Goal: Ask a question

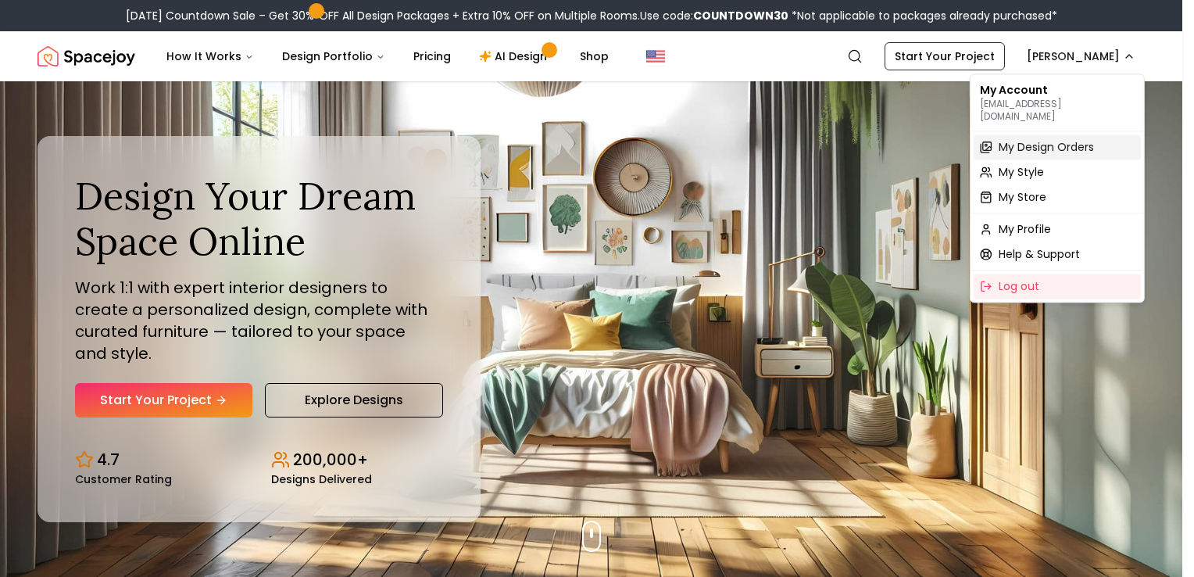
click at [1050, 139] on span "My Design Orders" at bounding box center [1046, 147] width 95 height 16
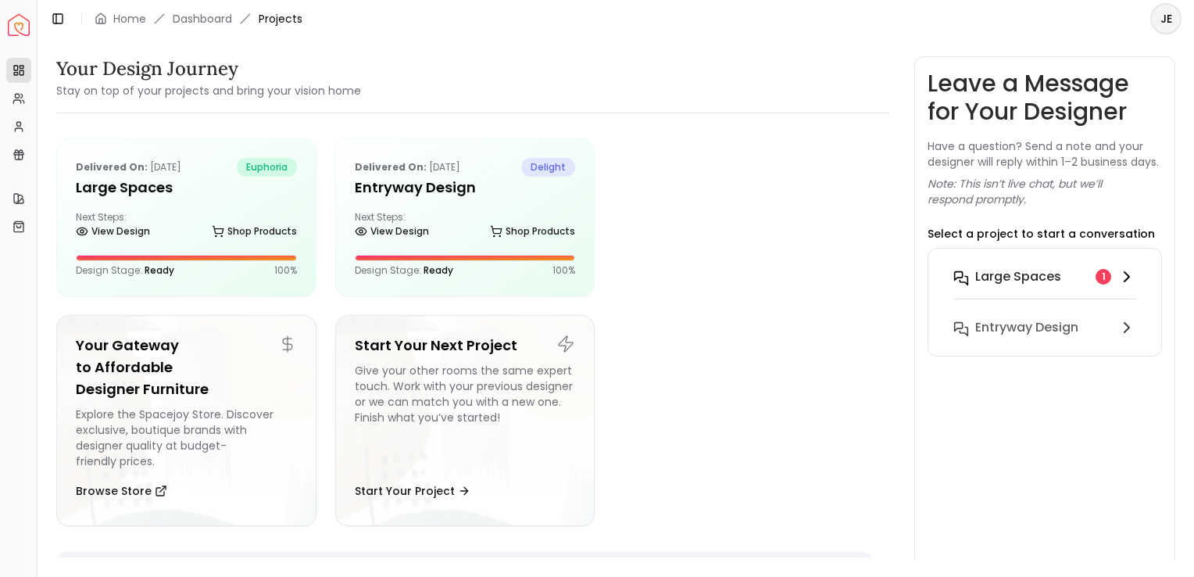
click at [1070, 286] on div "Large Spaces" at bounding box center [1032, 276] width 114 height 19
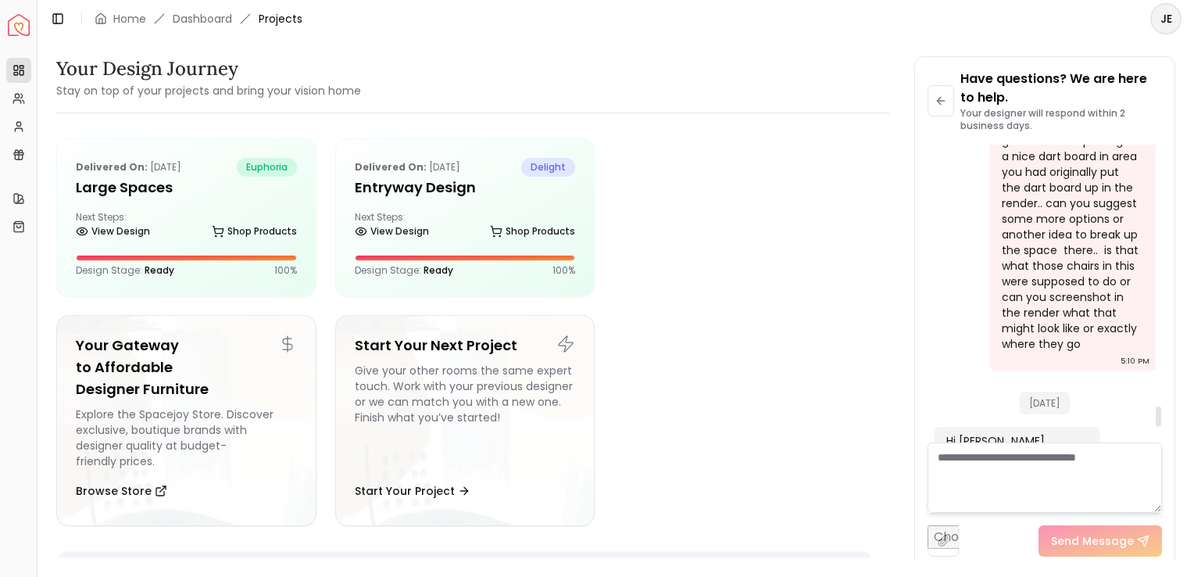
scroll to position [4037, 0]
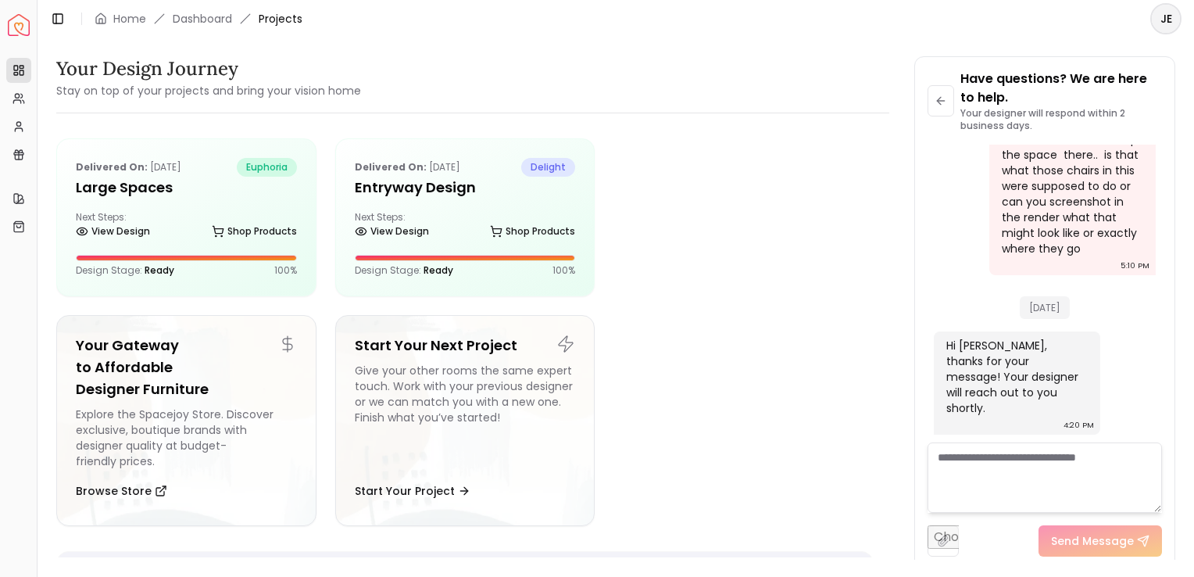
click at [1004, 478] on textarea at bounding box center [1045, 477] width 234 height 70
type textarea "*"
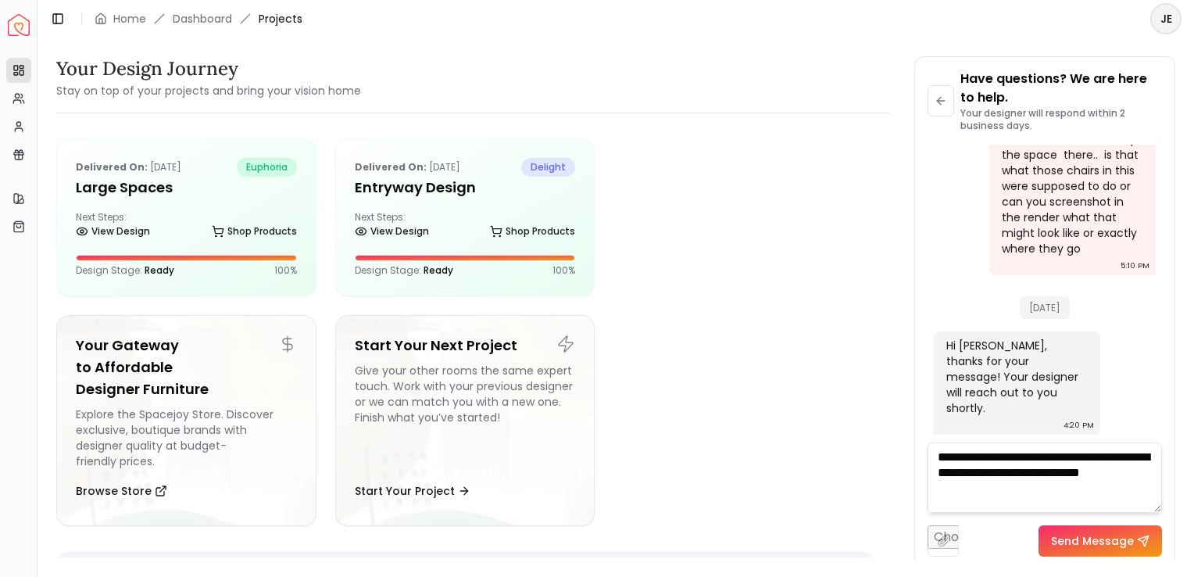
type textarea "**********"
click at [1133, 538] on button "Send Message" at bounding box center [1100, 540] width 123 height 31
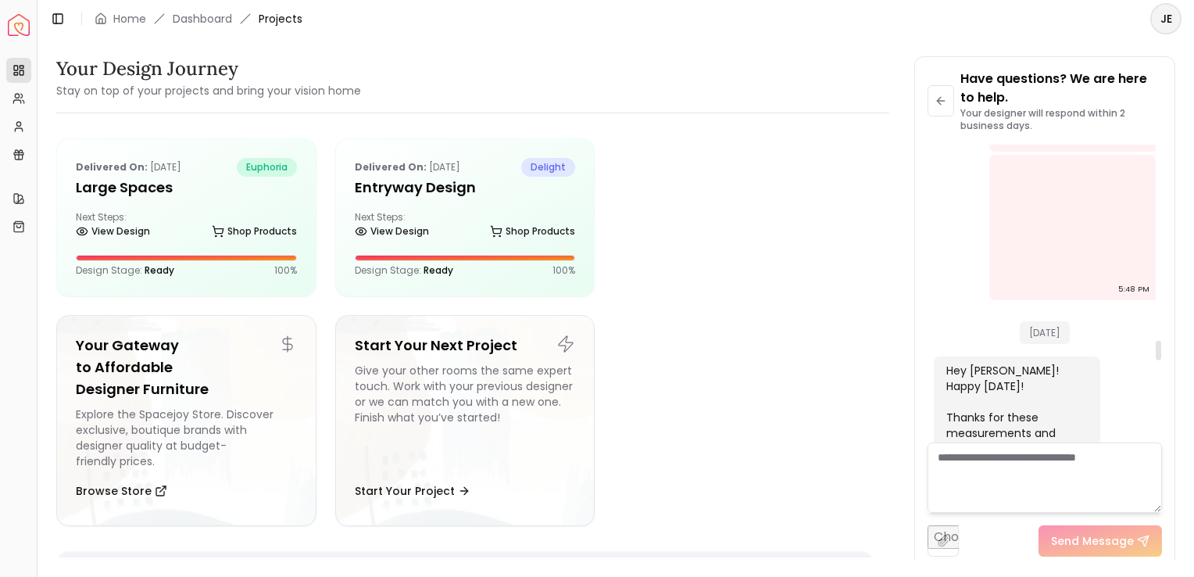
scroll to position [2943, 0]
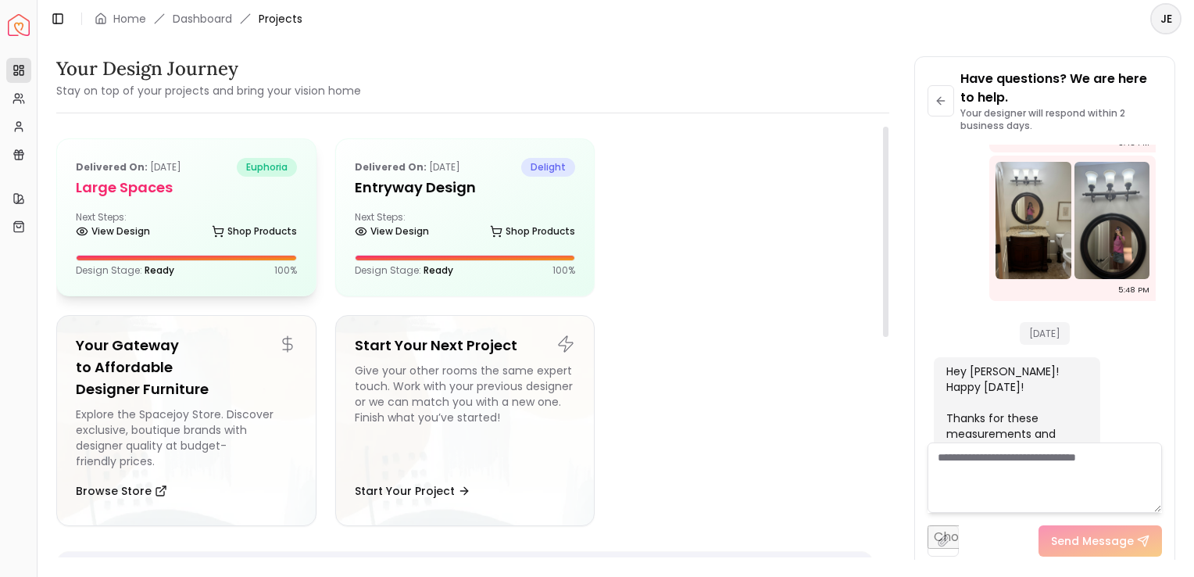
click at [203, 211] on div "Next Steps: View Design Shop Products" at bounding box center [186, 226] width 221 height 31
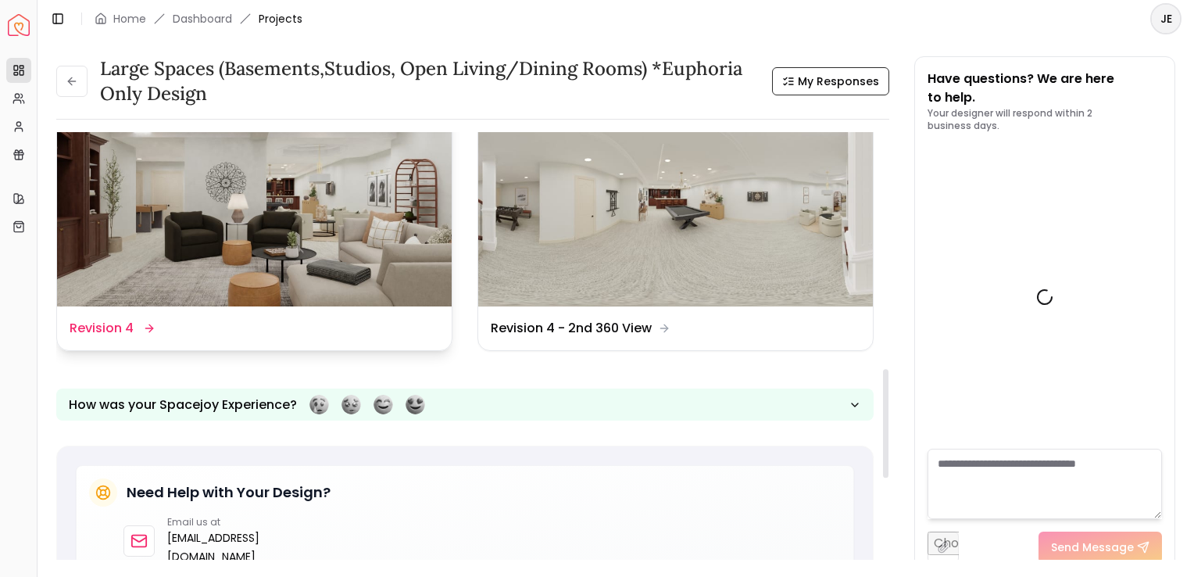
scroll to position [3856, 0]
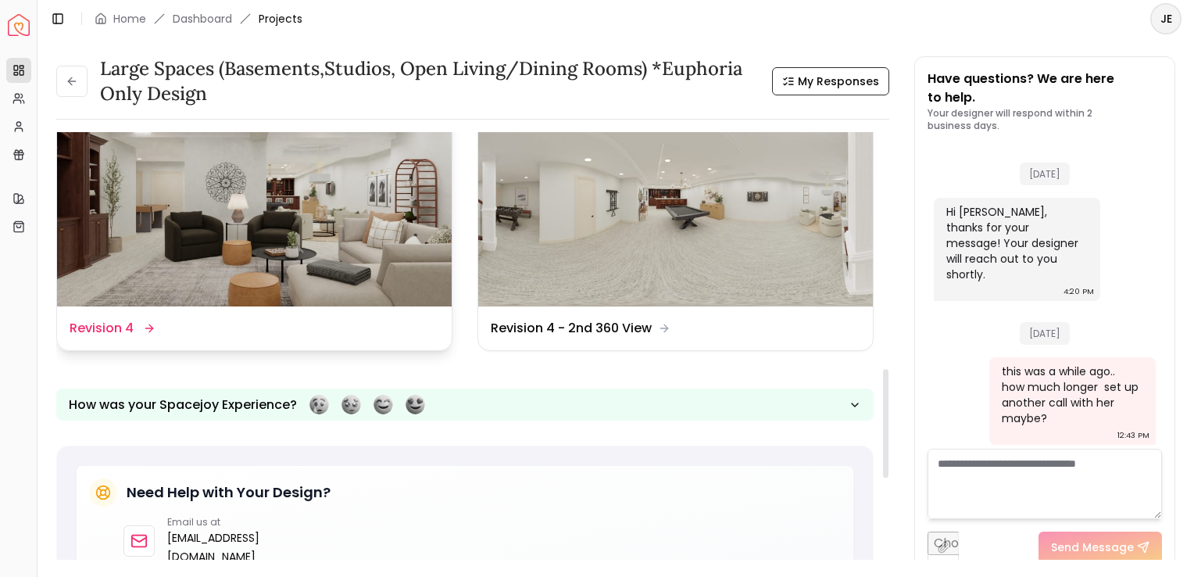
click at [263, 170] on img at bounding box center [254, 195] width 395 height 222
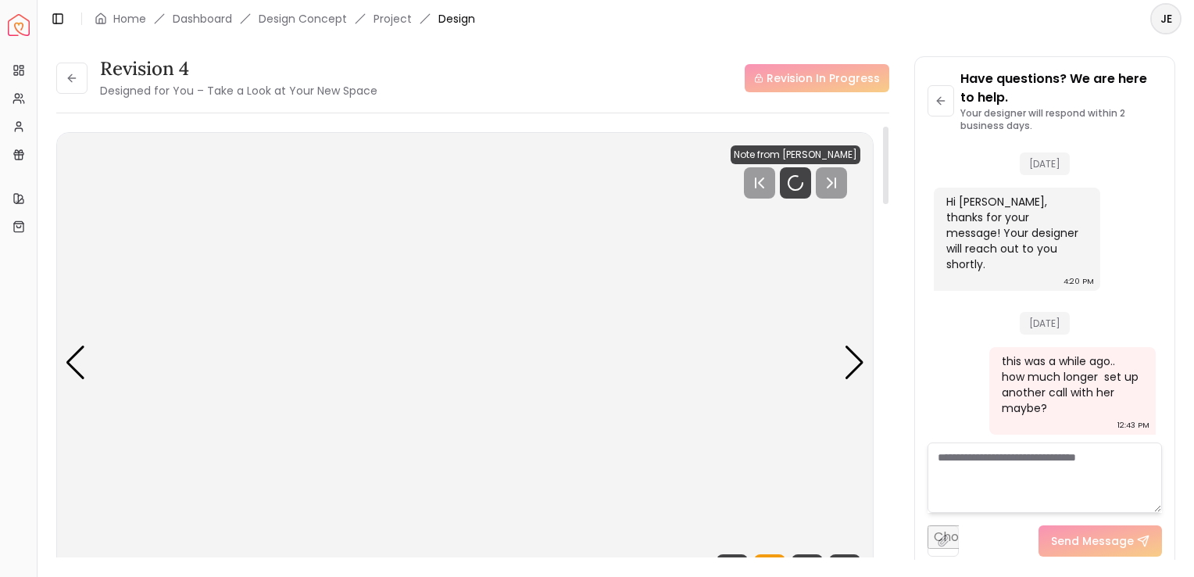
scroll to position [3881, 0]
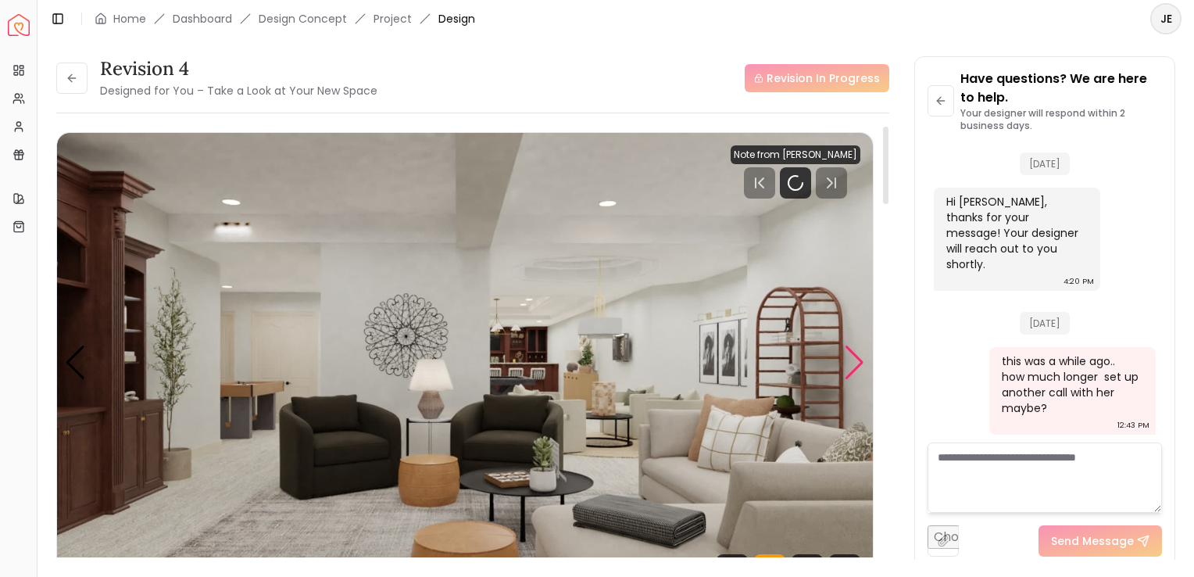
click at [845, 355] on div "Next slide" at bounding box center [854, 362] width 21 height 34
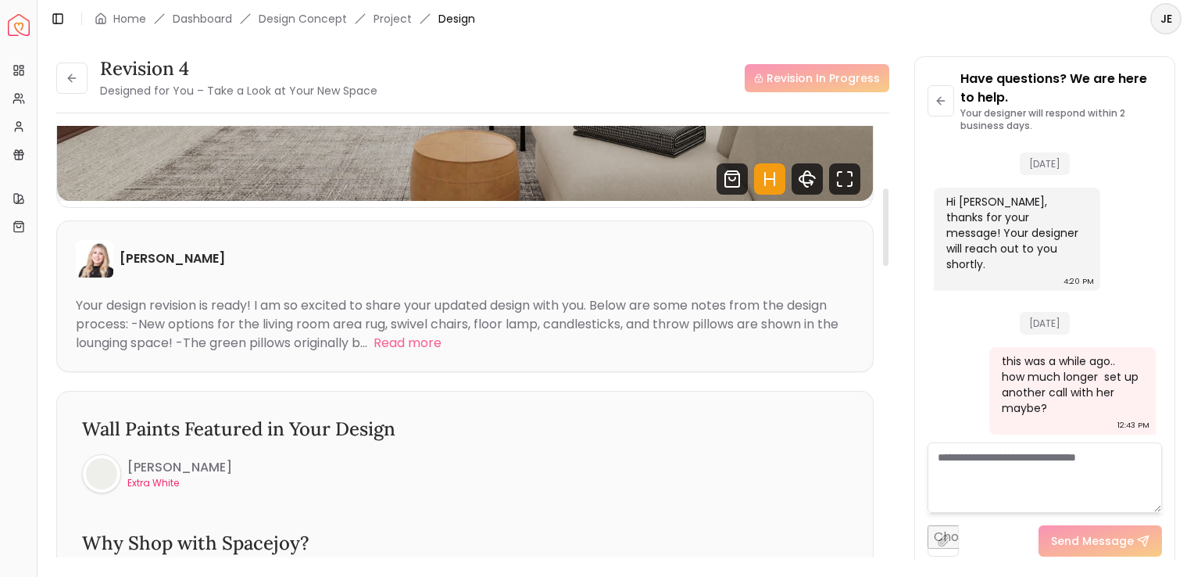
scroll to position [156, 0]
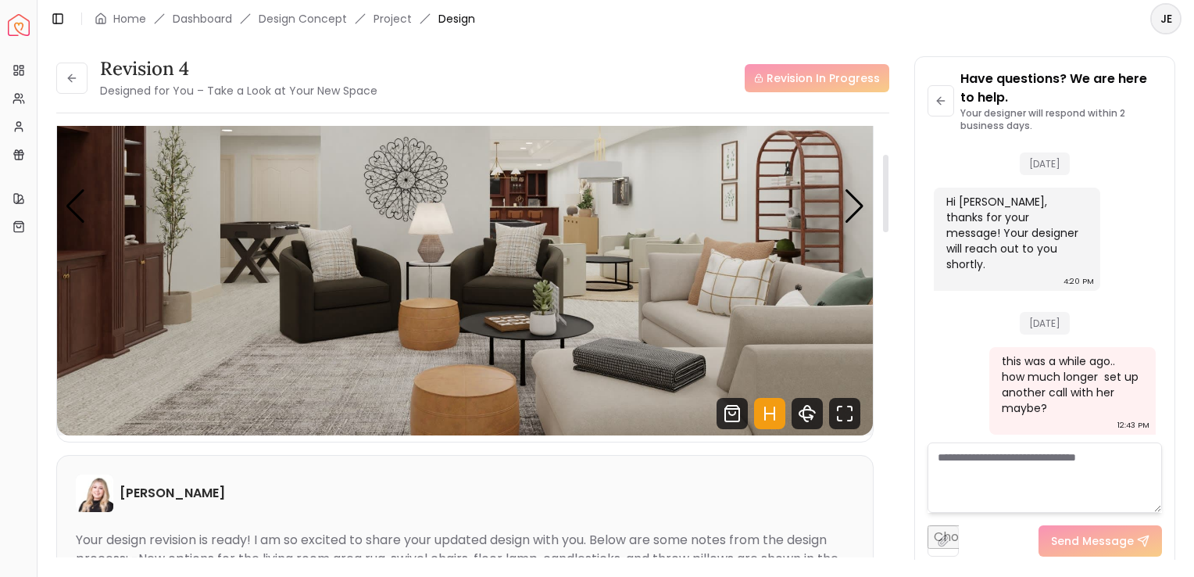
click at [843, 214] on img "2 / 15" at bounding box center [465, 206] width 816 height 459
click at [850, 209] on div "Next slide" at bounding box center [854, 206] width 21 height 34
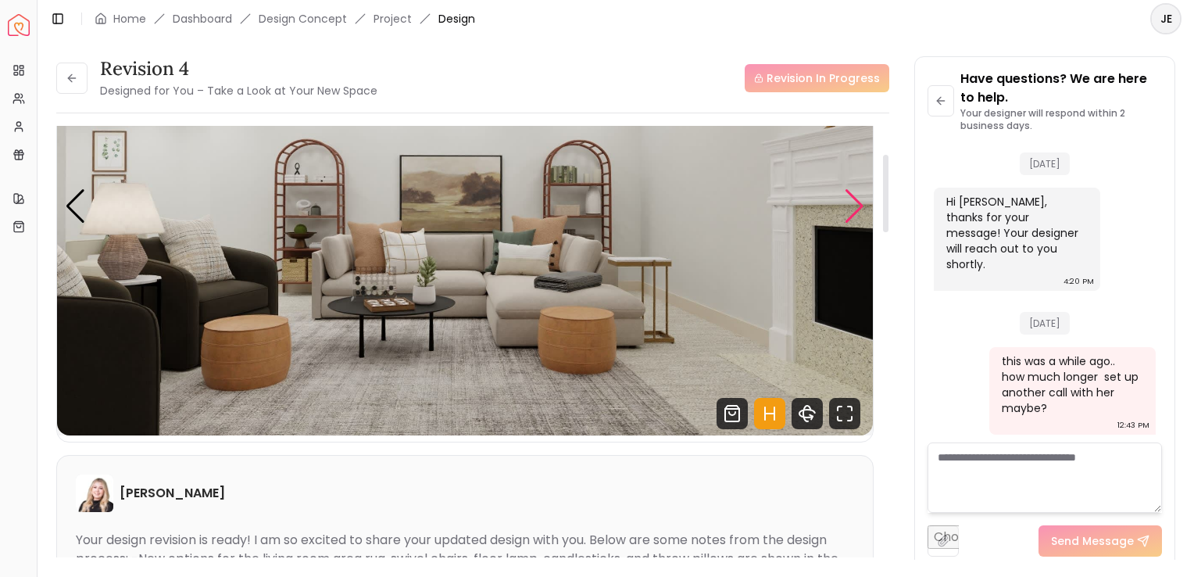
click at [850, 209] on div "Next slide" at bounding box center [854, 206] width 21 height 34
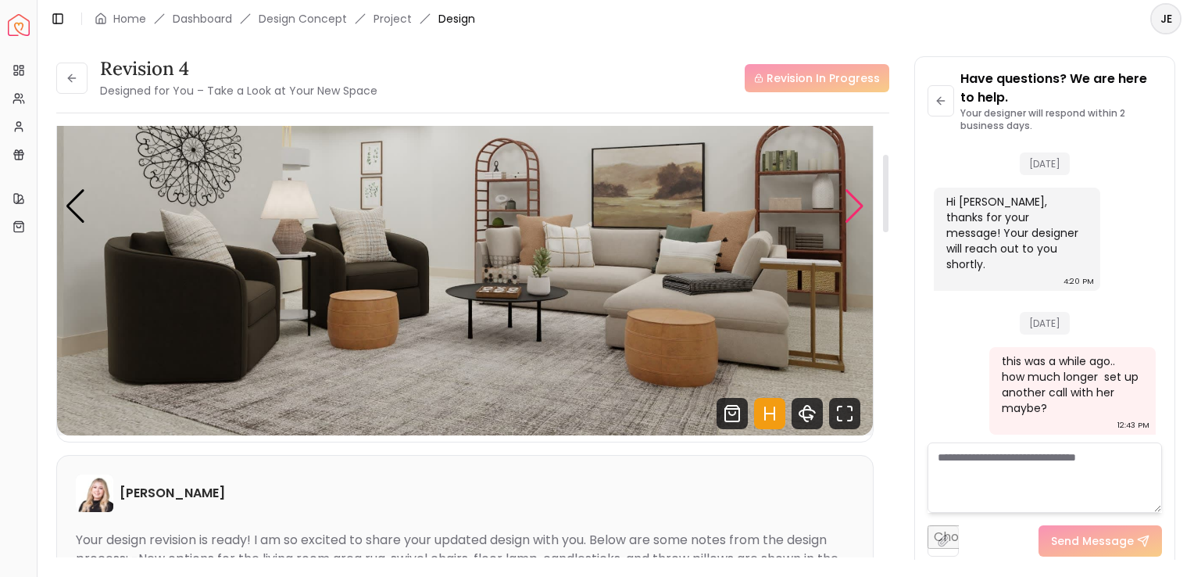
click at [850, 209] on div "Next slide" at bounding box center [854, 206] width 21 height 34
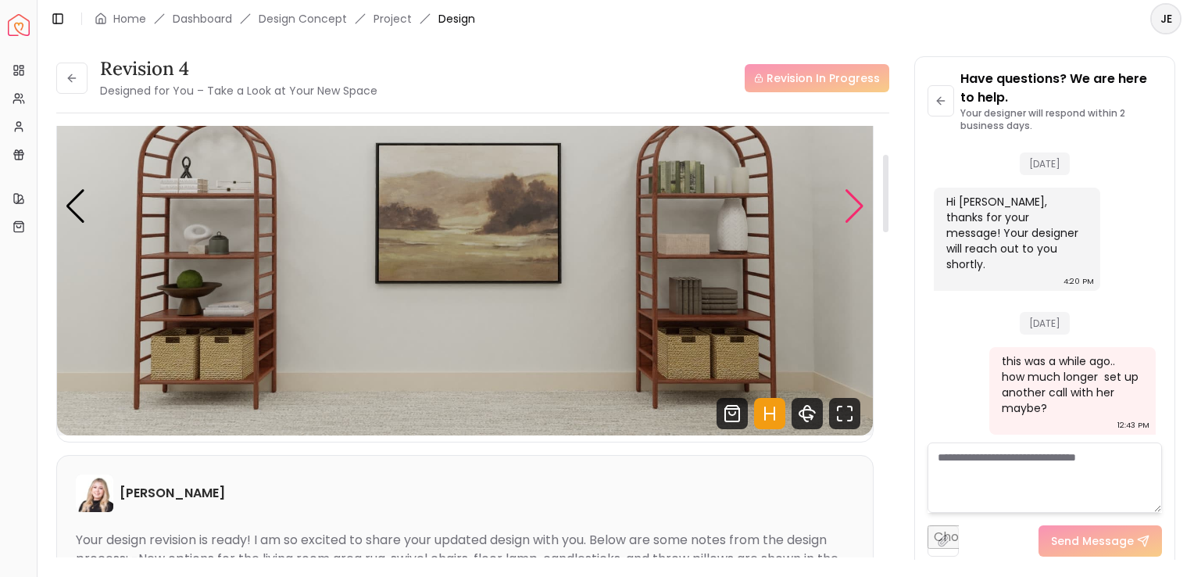
click at [850, 209] on div "Next slide" at bounding box center [854, 206] width 21 height 34
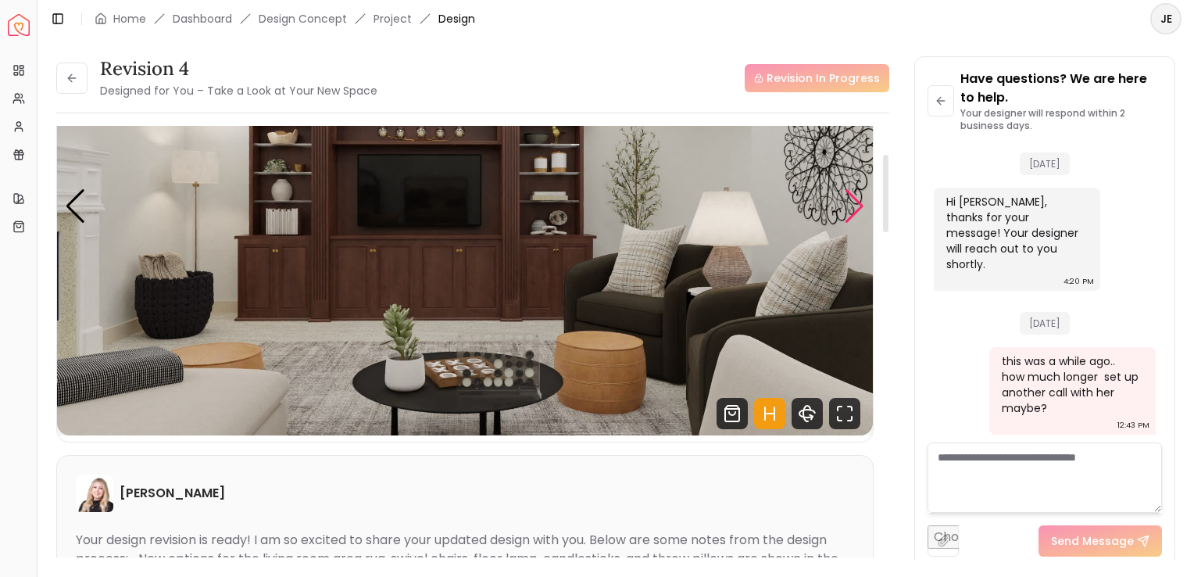
click at [850, 209] on div "Next slide" at bounding box center [854, 206] width 21 height 34
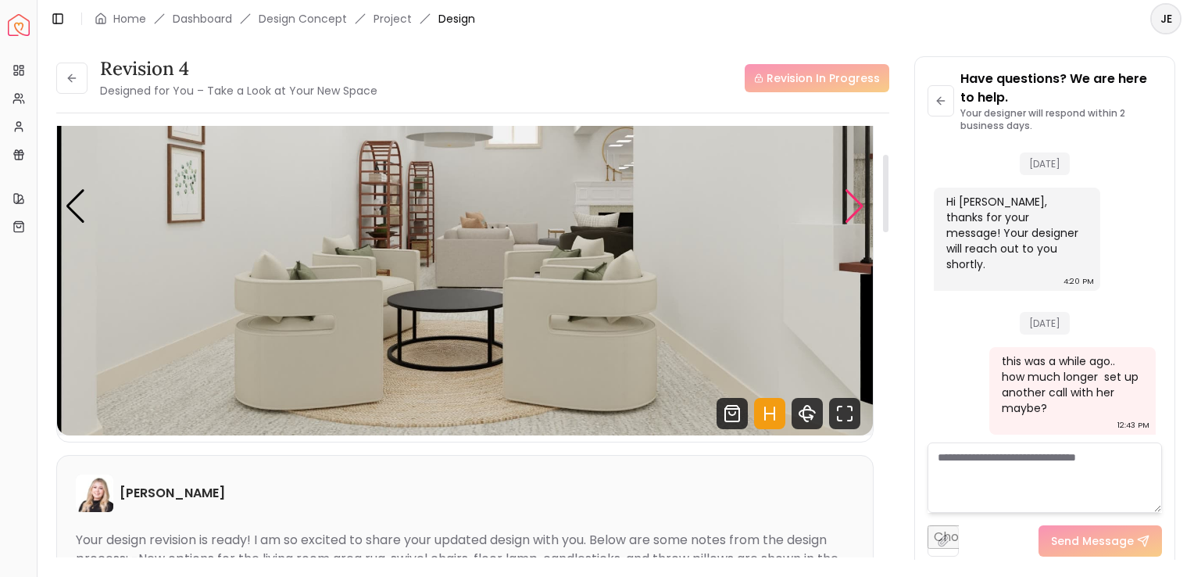
click at [850, 209] on div "Next slide" at bounding box center [854, 206] width 21 height 34
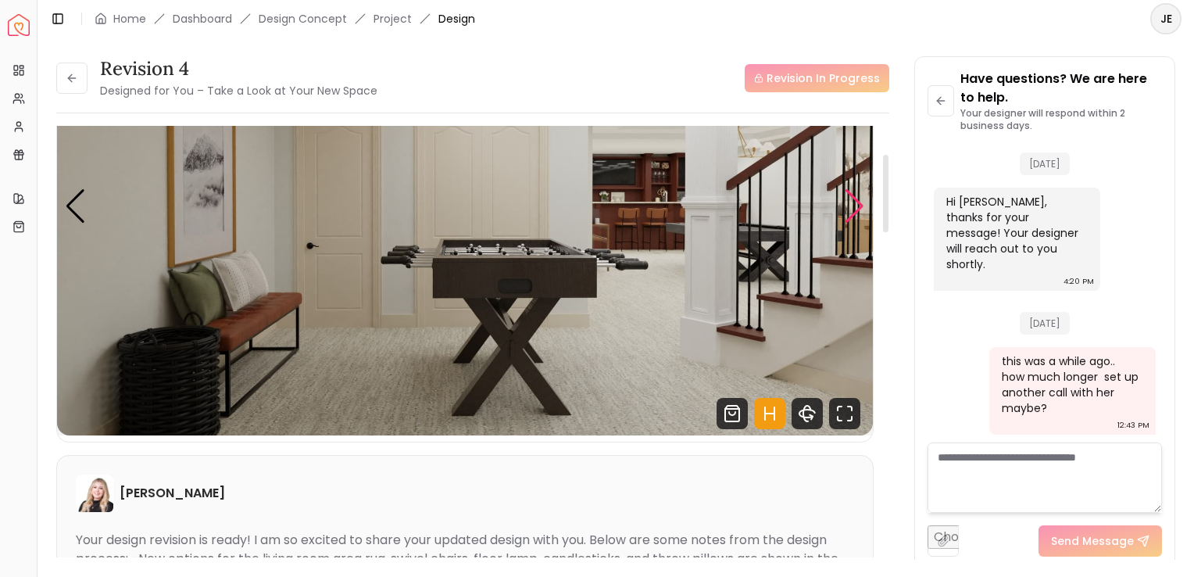
click at [850, 209] on div "Next slide" at bounding box center [854, 206] width 21 height 34
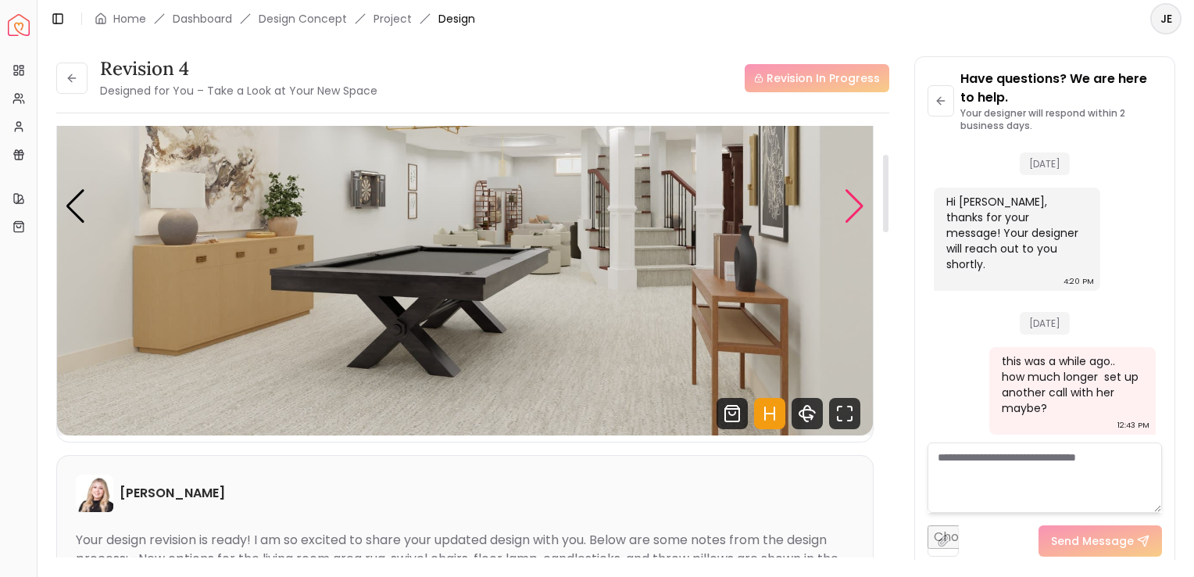
click at [850, 209] on div "Next slide" at bounding box center [854, 206] width 21 height 34
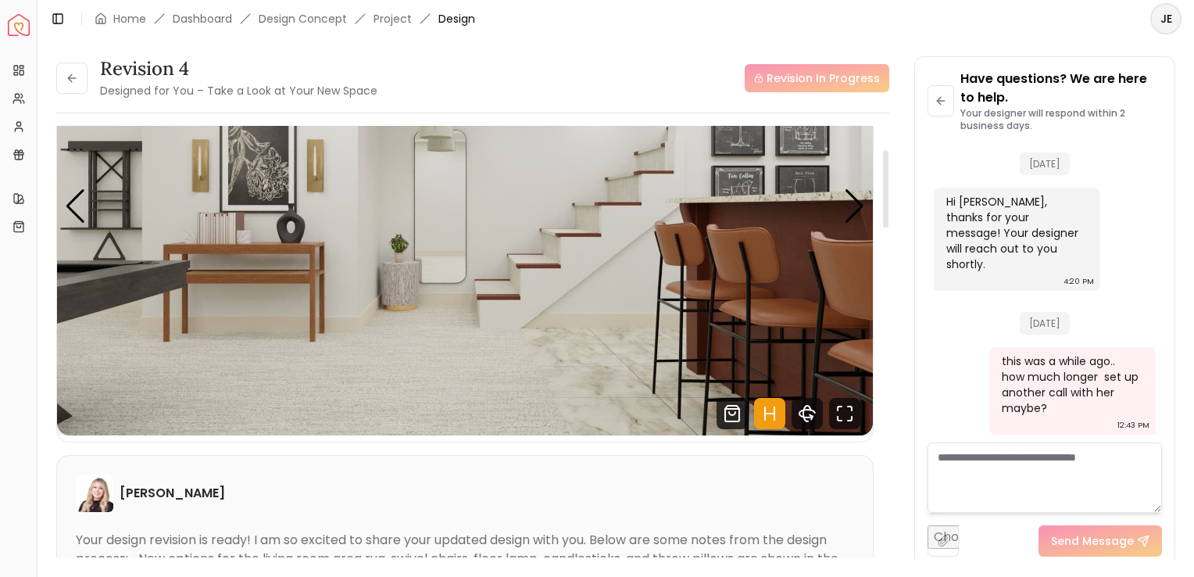
scroll to position [0, 0]
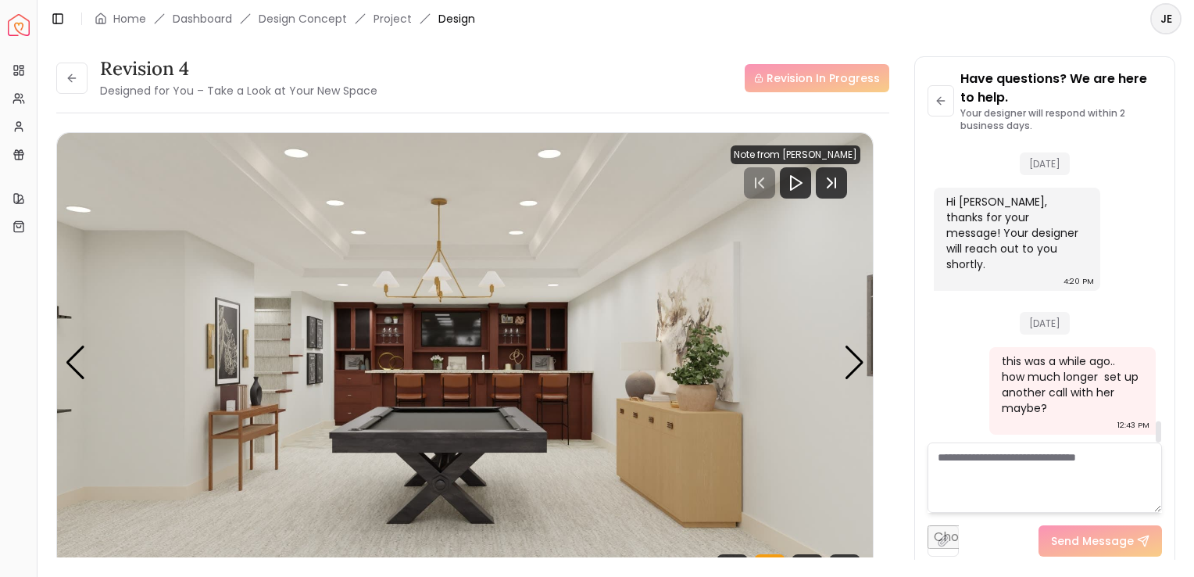
click at [1044, 473] on textarea at bounding box center [1045, 477] width 234 height 70
click at [1027, 478] on textarea at bounding box center [1045, 477] width 234 height 70
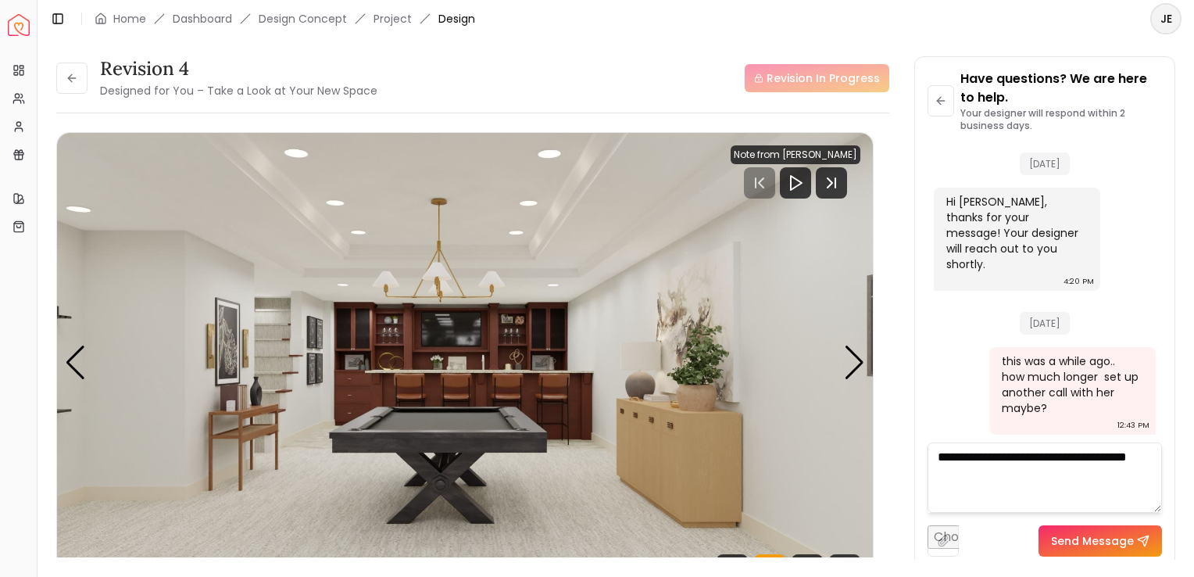
type textarea "**********"
click at [1082, 548] on button "Send Message" at bounding box center [1100, 540] width 123 height 31
